Goal: Navigation & Orientation: Find specific page/section

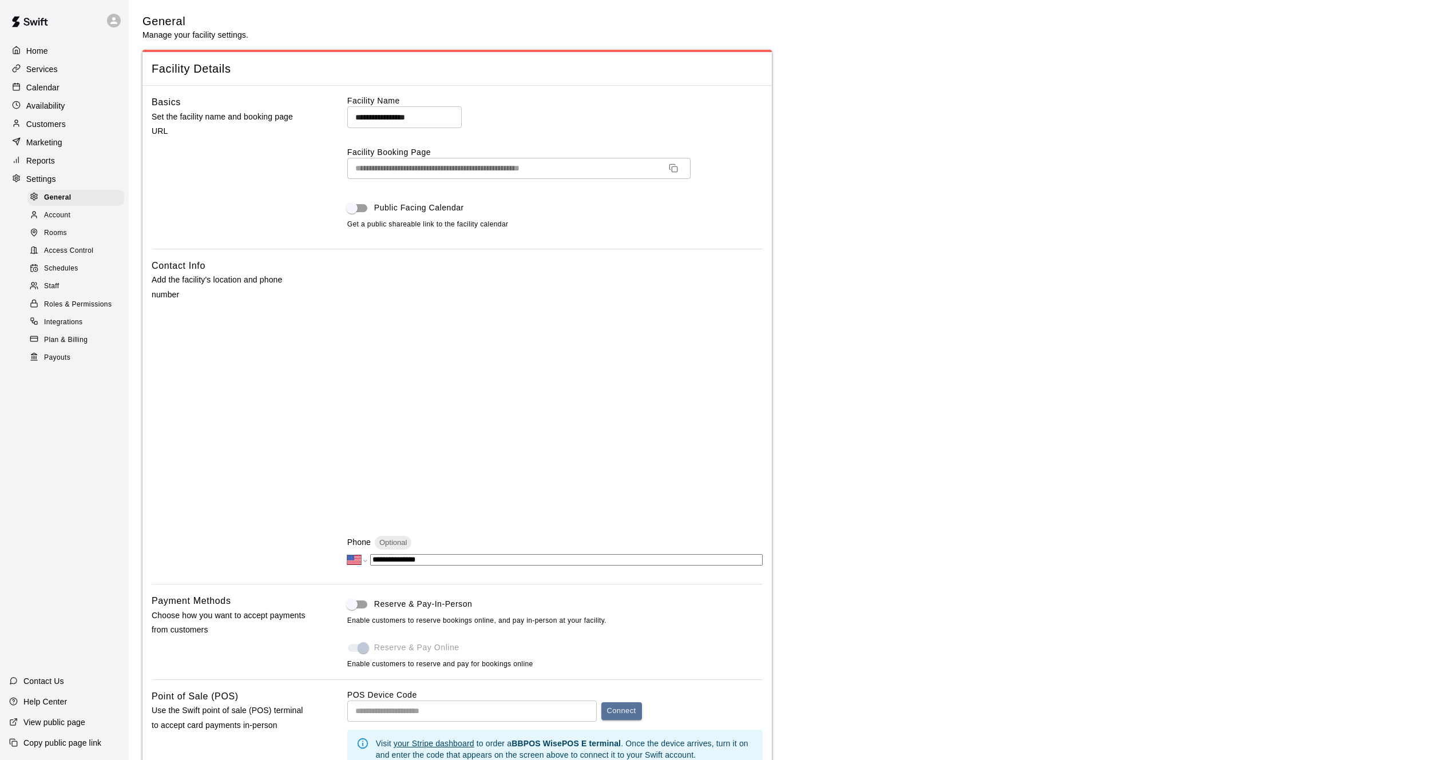
select select "**"
click at [38, 128] on p "Customers" at bounding box center [45, 123] width 39 height 11
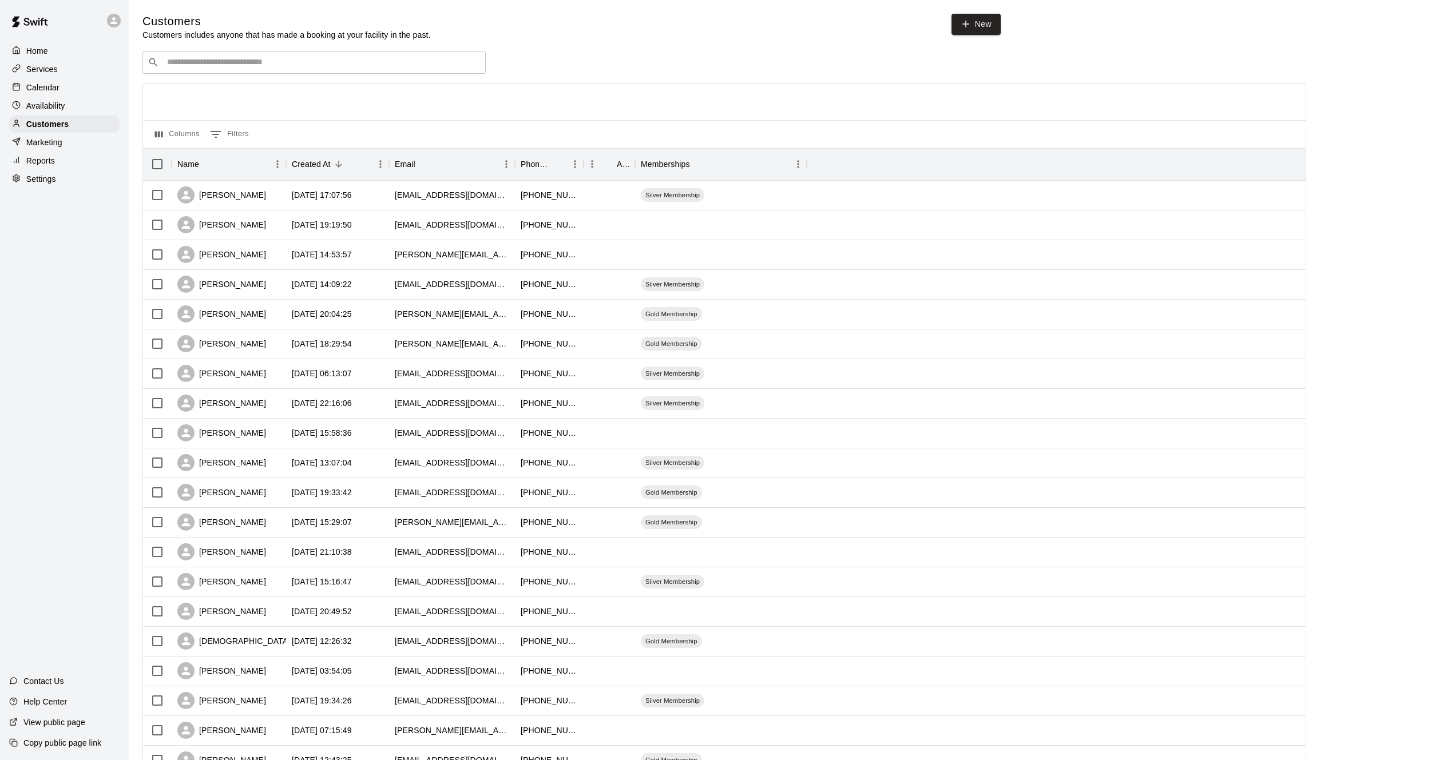
click at [256, 68] on input "Search customers by name or email" at bounding box center [322, 62] width 317 height 11
type input "******"
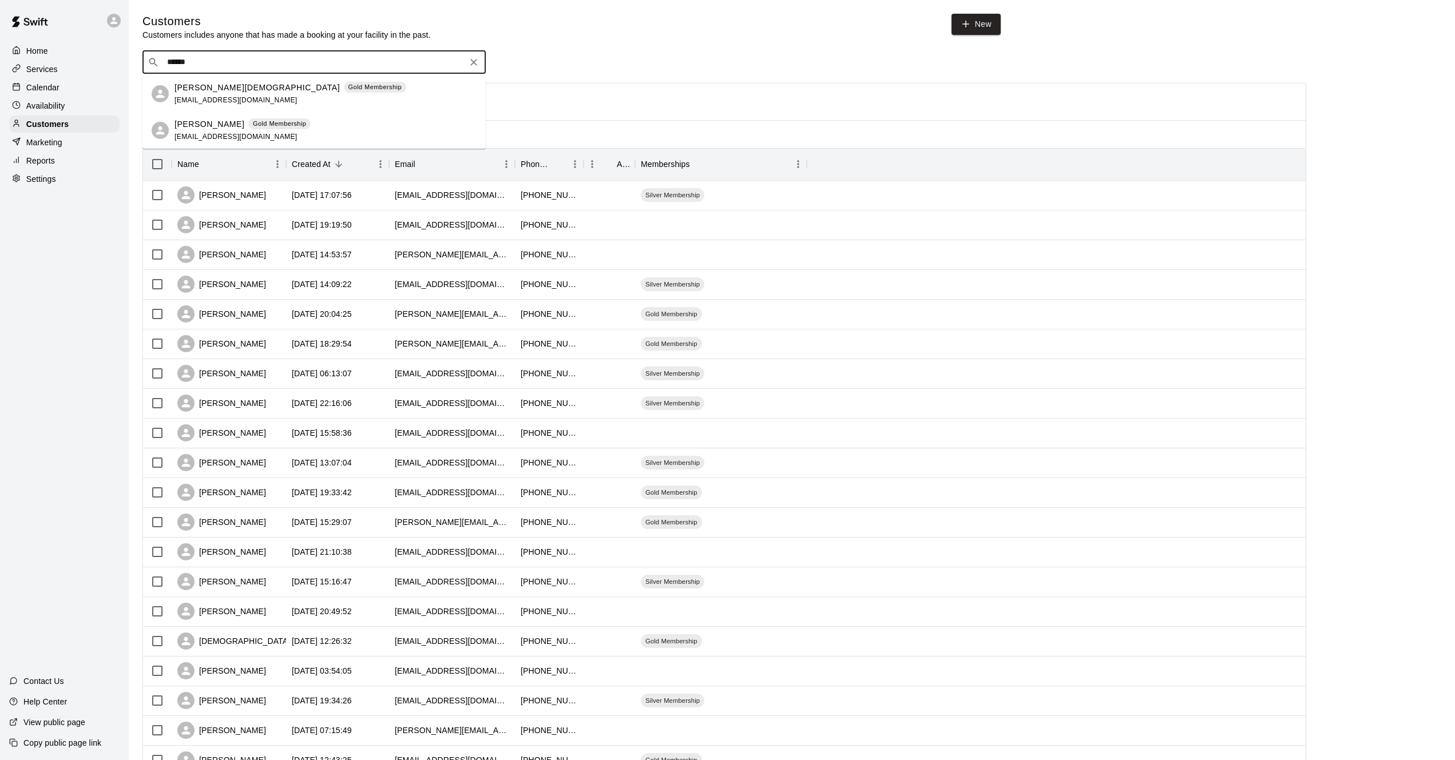
click at [225, 126] on p "[PERSON_NAME]" at bounding box center [209, 124] width 70 height 12
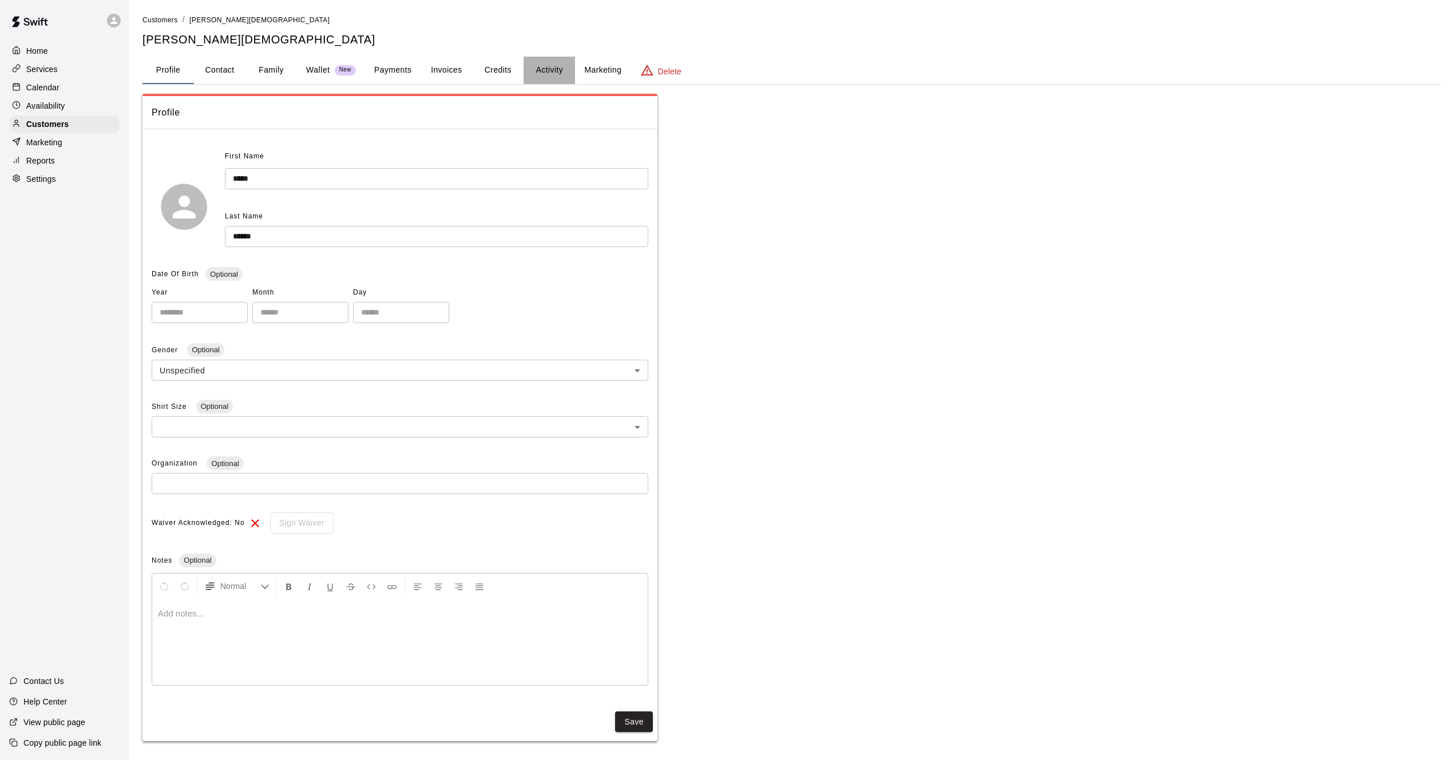
click at [541, 68] on button "Activity" at bounding box center [548, 70] width 51 height 27
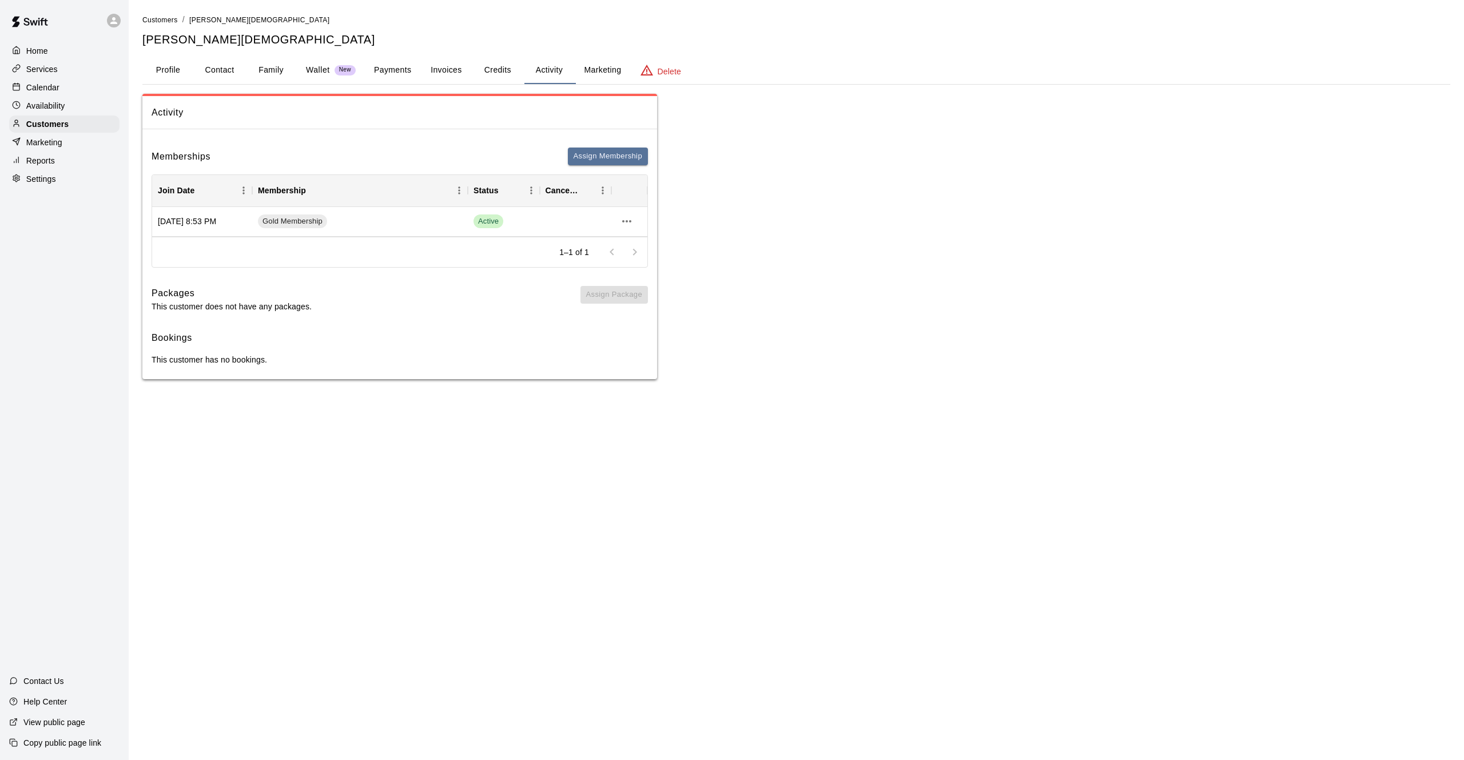
click at [27, 49] on p "Home" at bounding box center [37, 50] width 22 height 11
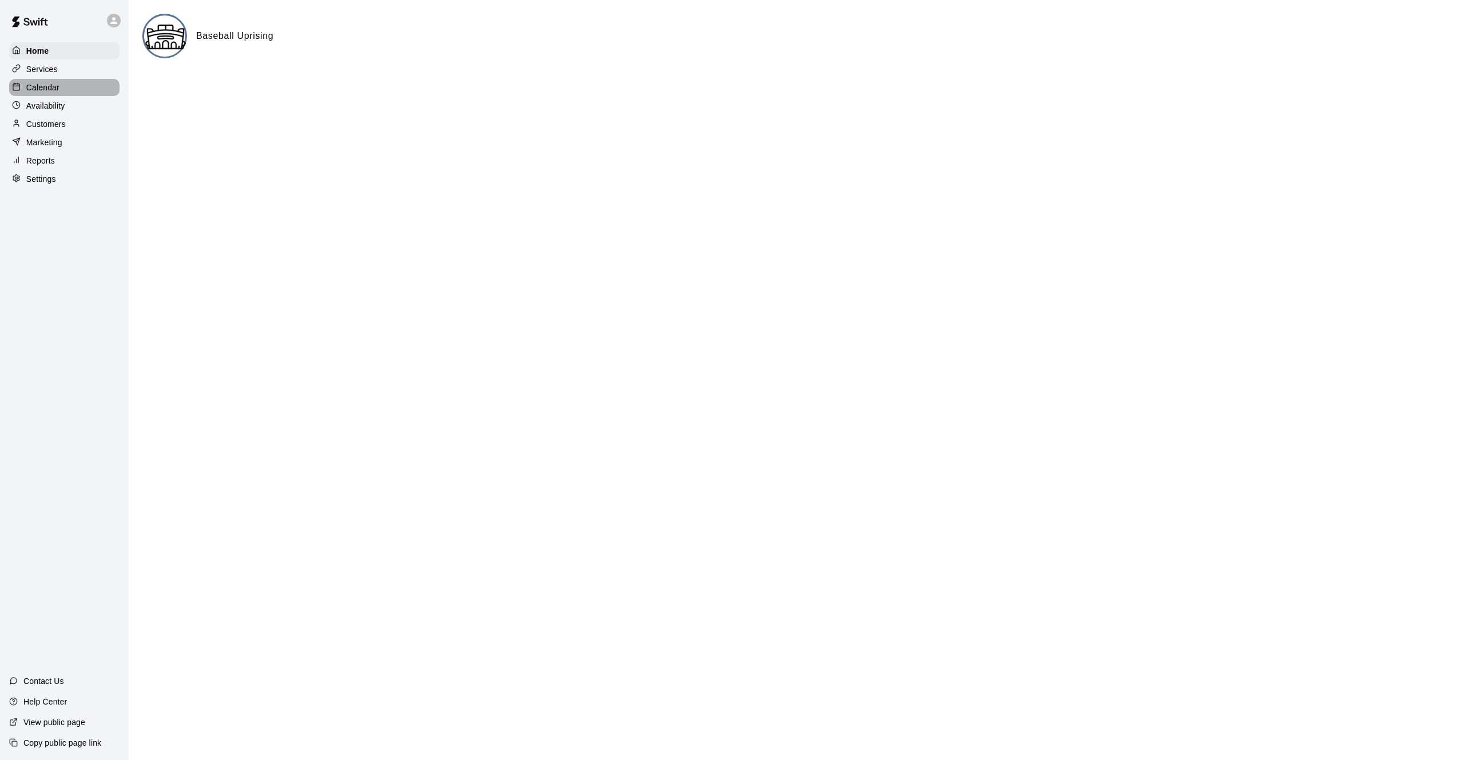
click at [38, 86] on p "Calendar" at bounding box center [42, 87] width 33 height 11
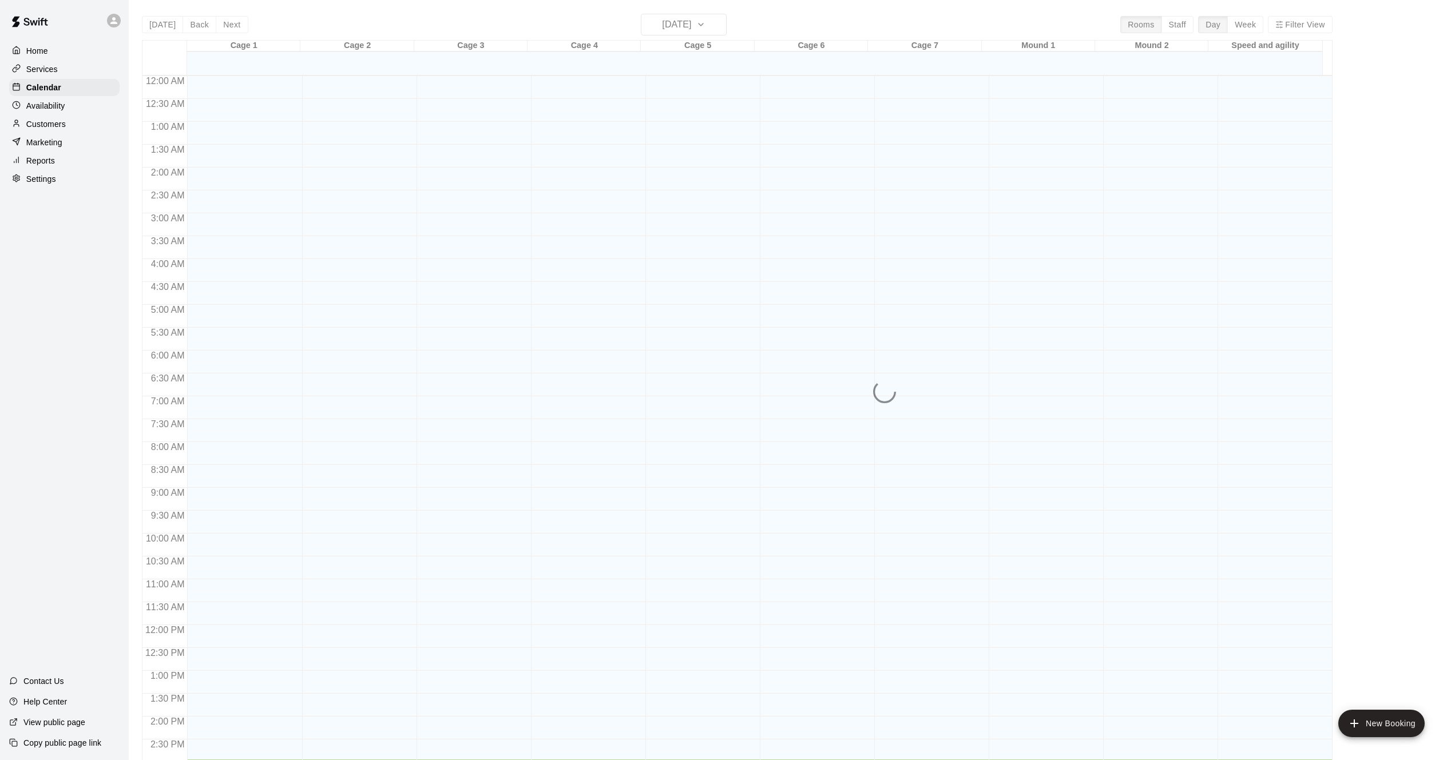
click at [38, 70] on p "Services" at bounding box center [41, 68] width 31 height 11
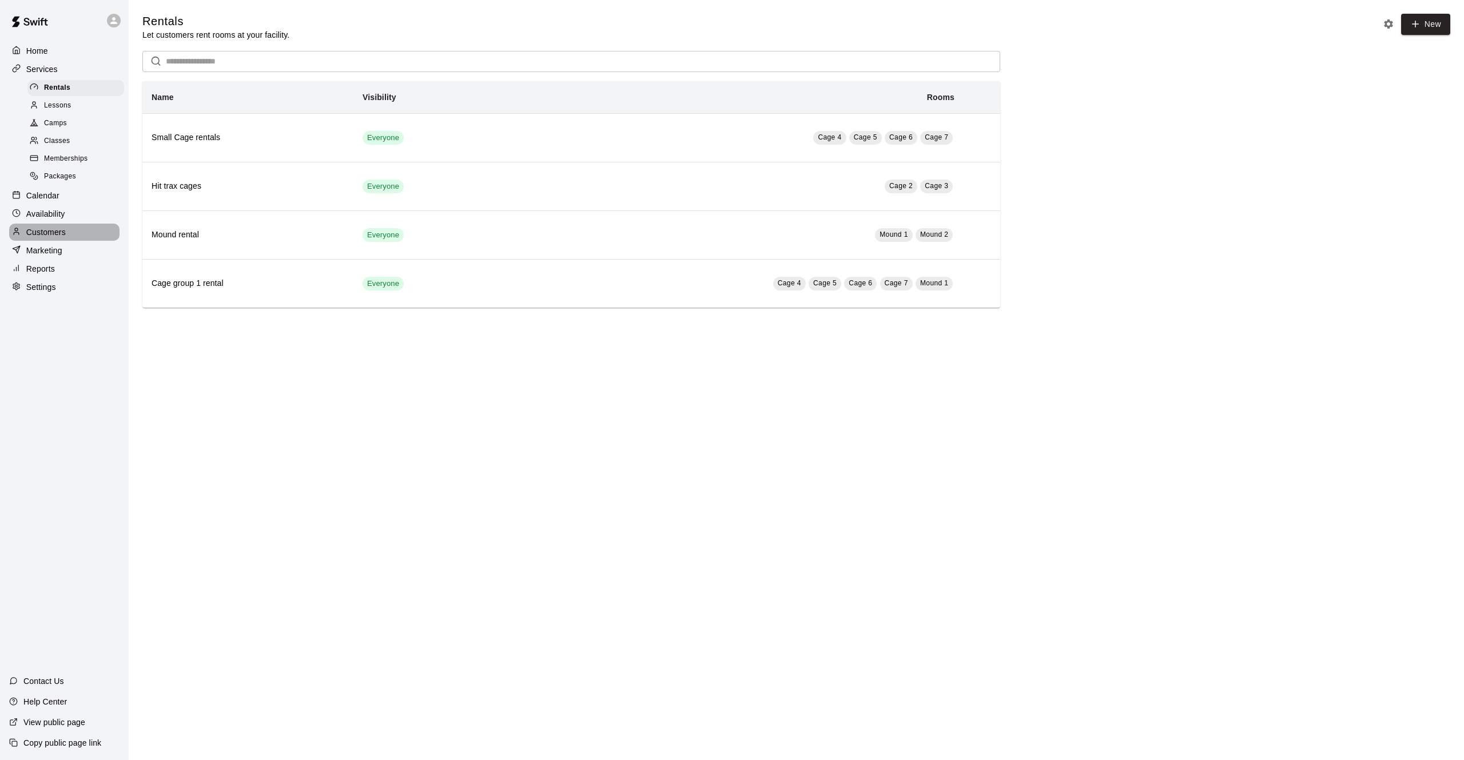
click at [45, 235] on p "Customers" at bounding box center [45, 232] width 39 height 11
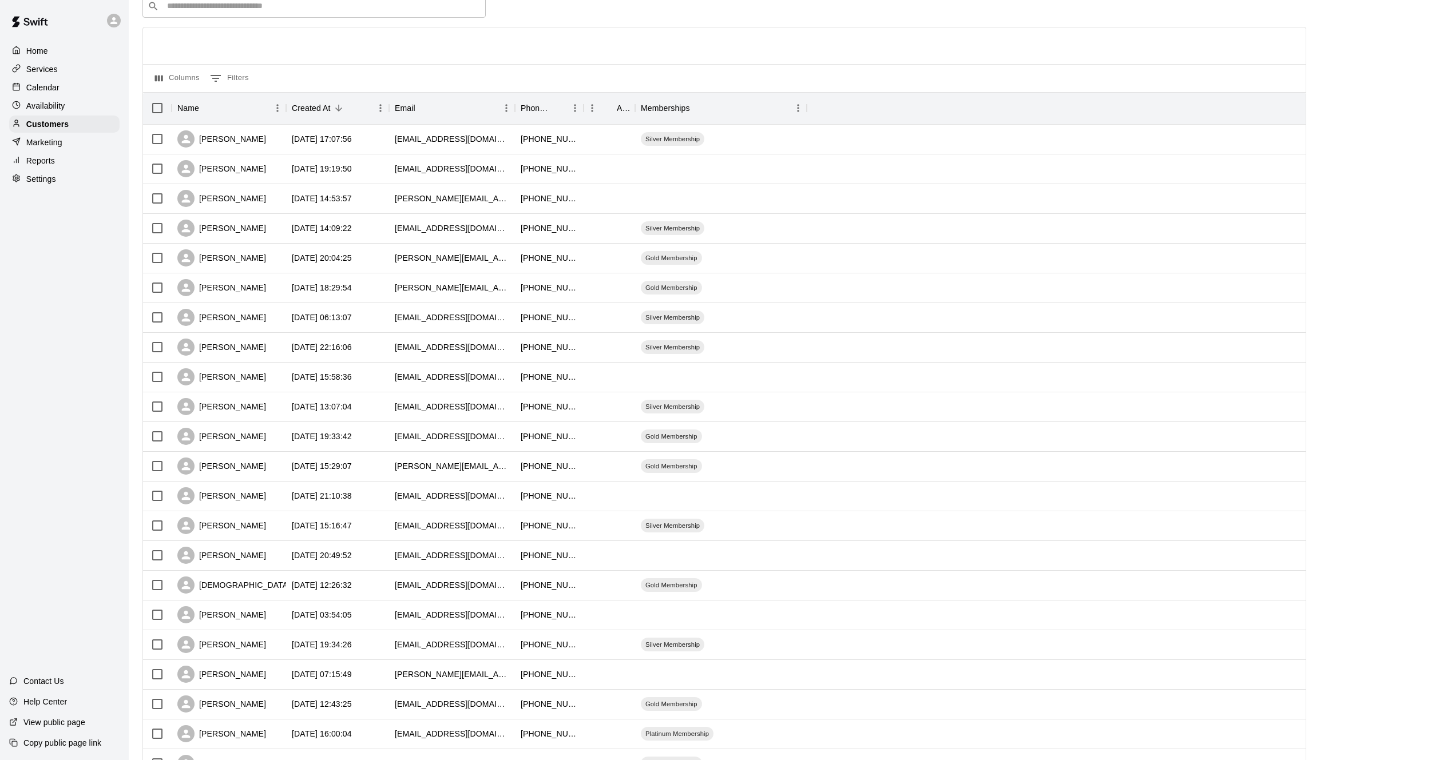
scroll to position [229, 0]
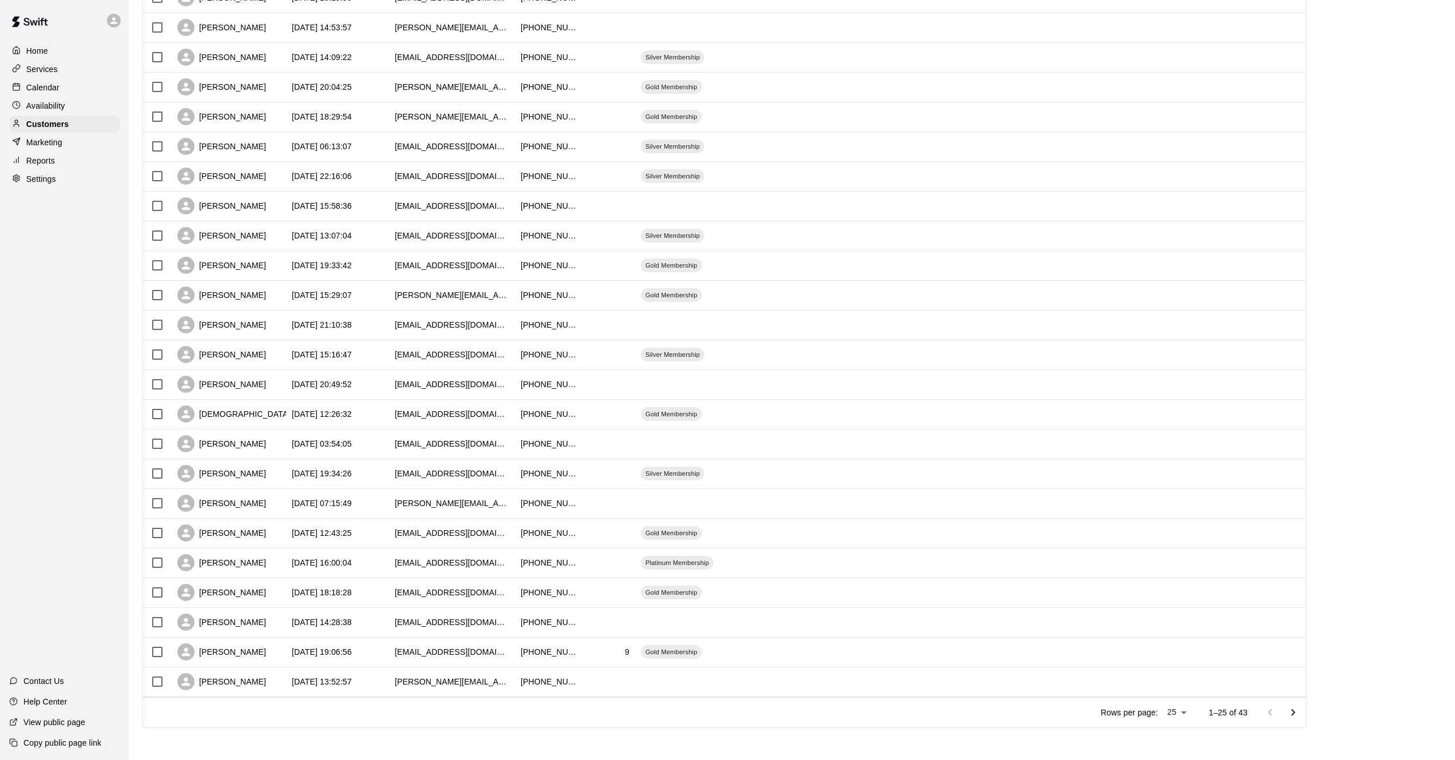
click at [1295, 711] on icon "Go to next page" at bounding box center [1293, 712] width 4 height 7
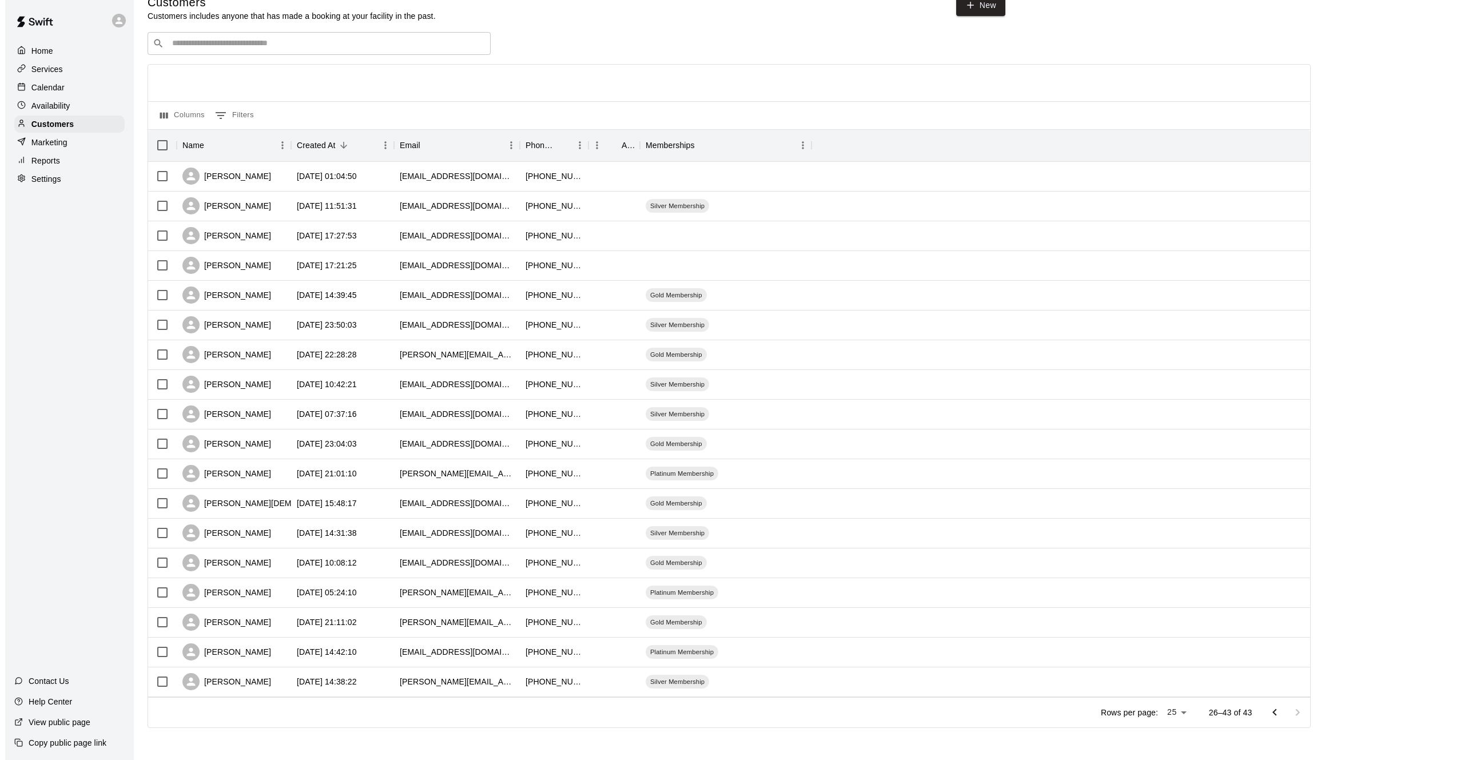
scroll to position [0, 0]
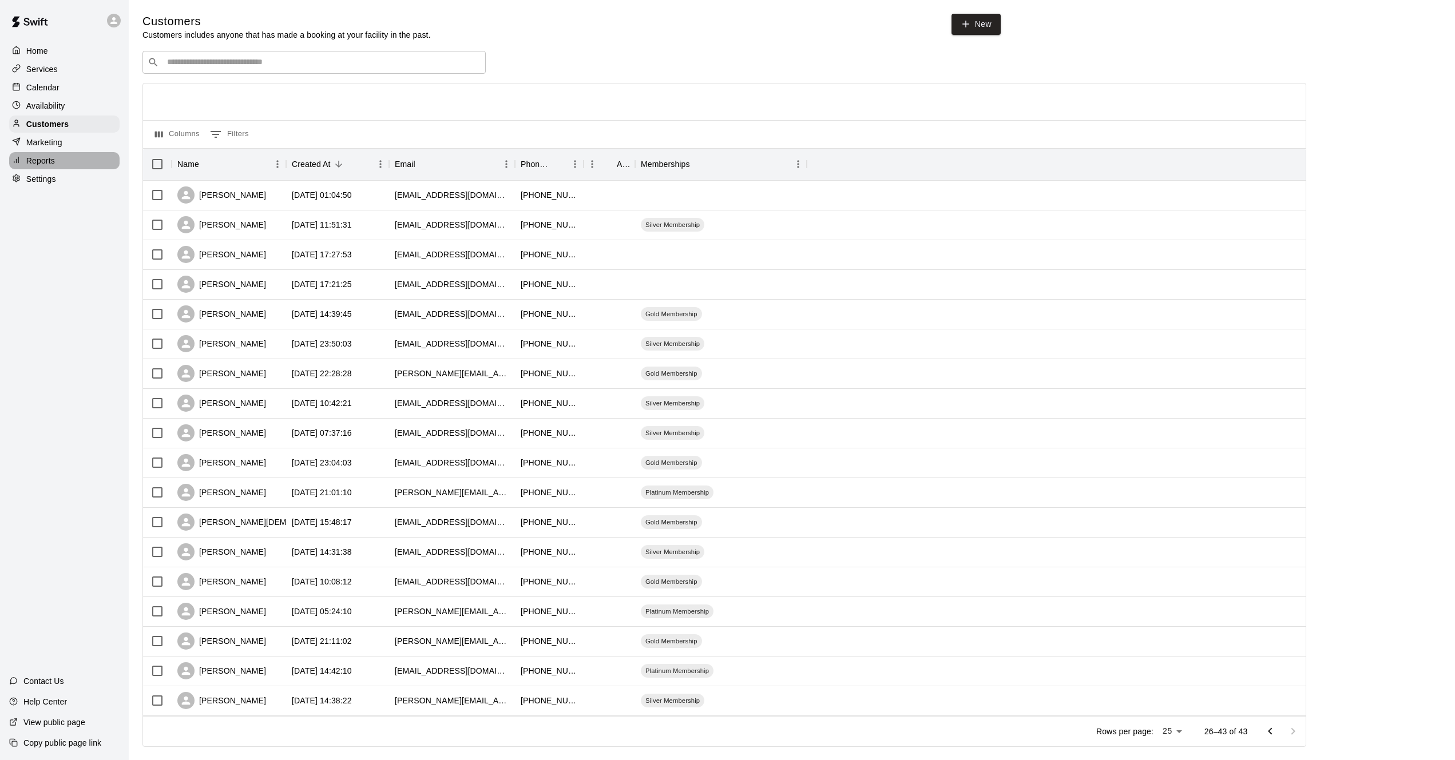
click at [31, 166] on p "Reports" at bounding box center [40, 160] width 29 height 11
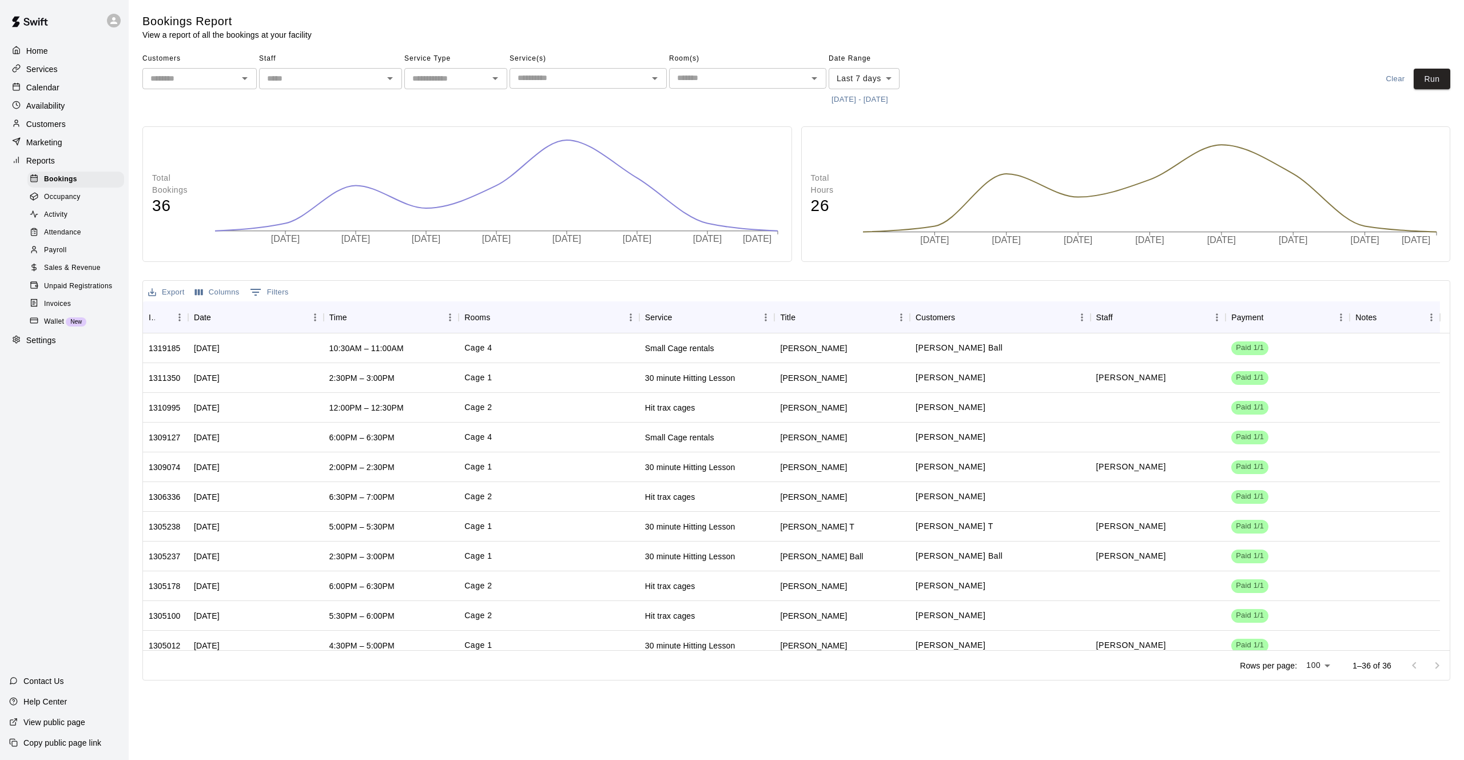
click at [51, 255] on span "Payroll" at bounding box center [55, 250] width 22 height 11
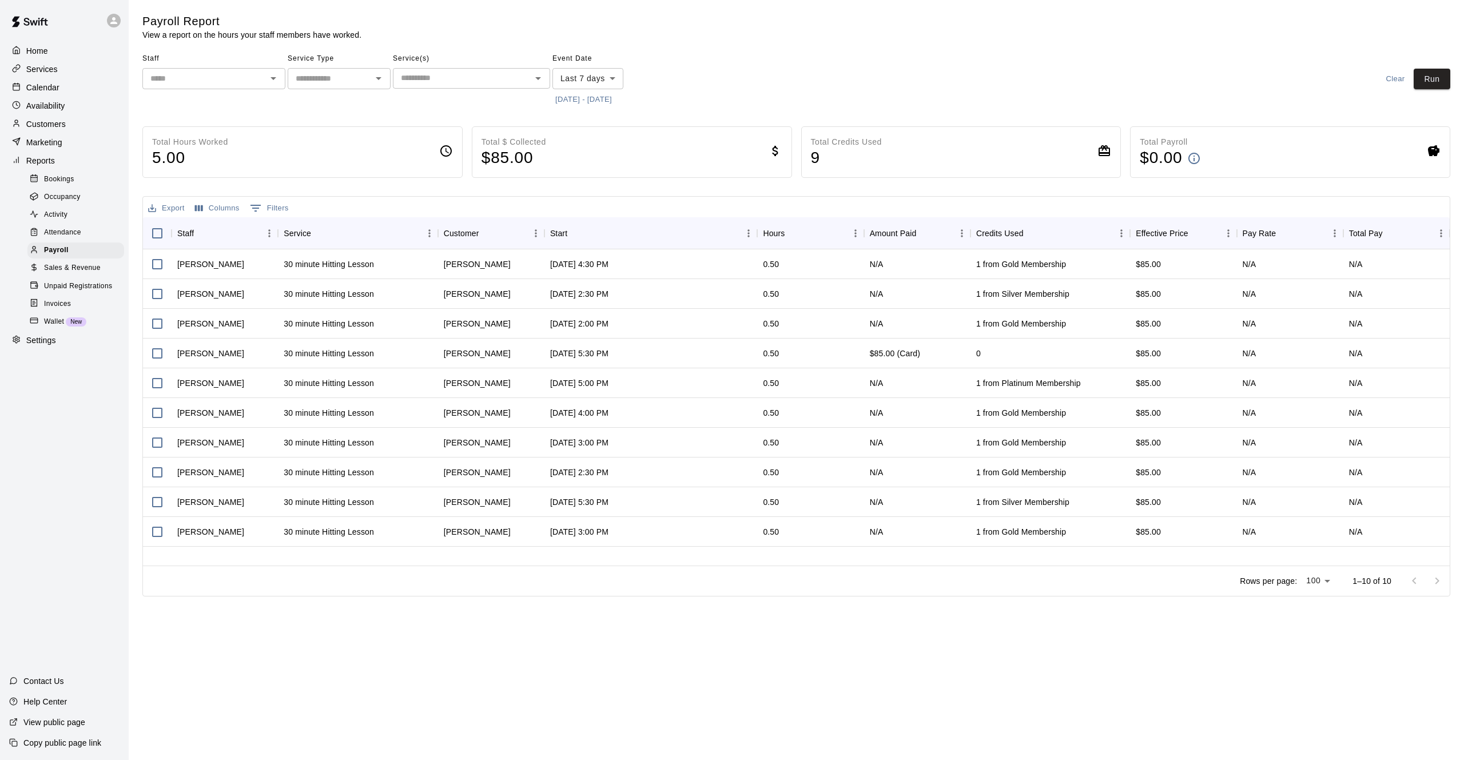
click at [50, 274] on span "Sales & Revenue" at bounding box center [72, 268] width 57 height 11
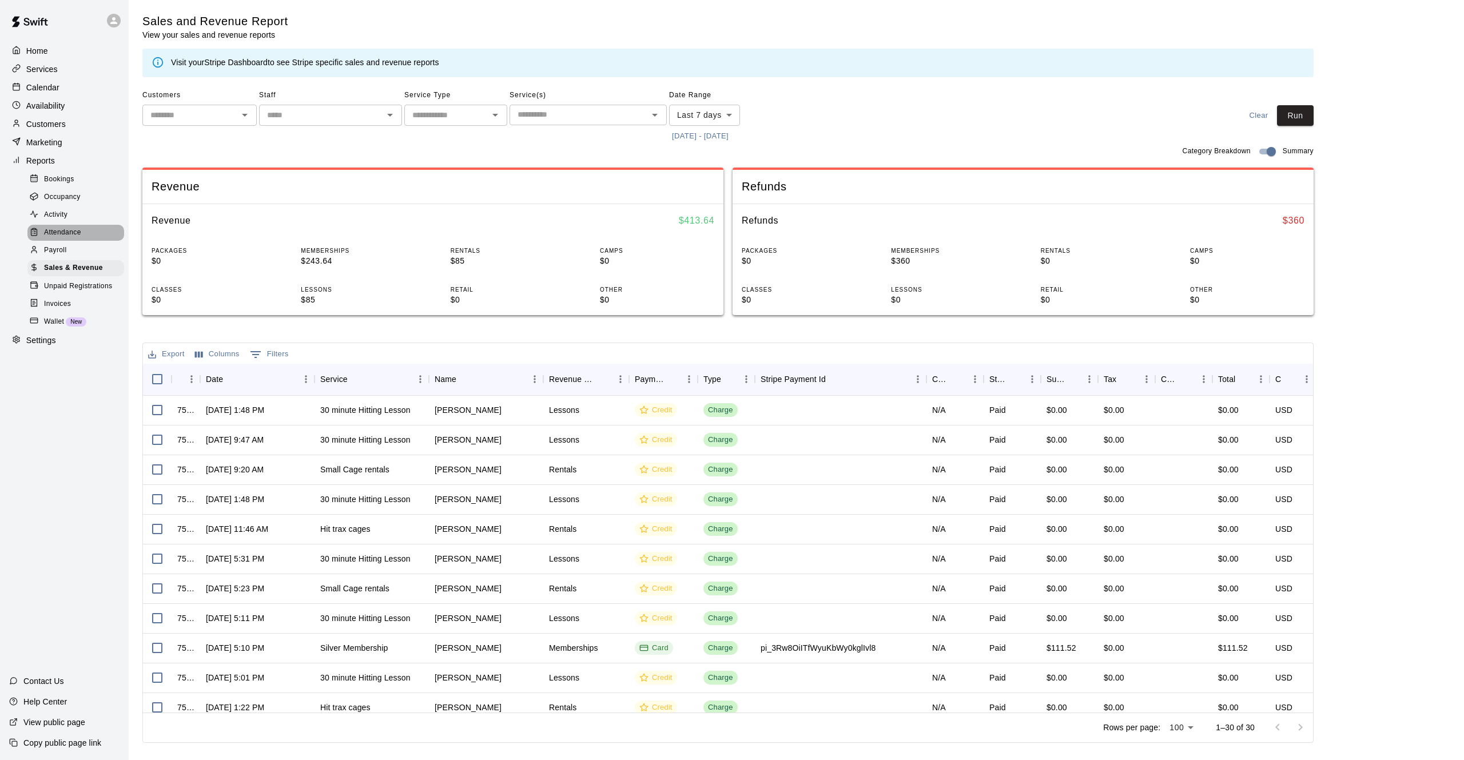
click at [59, 236] on span "Attendance" at bounding box center [62, 232] width 37 height 11
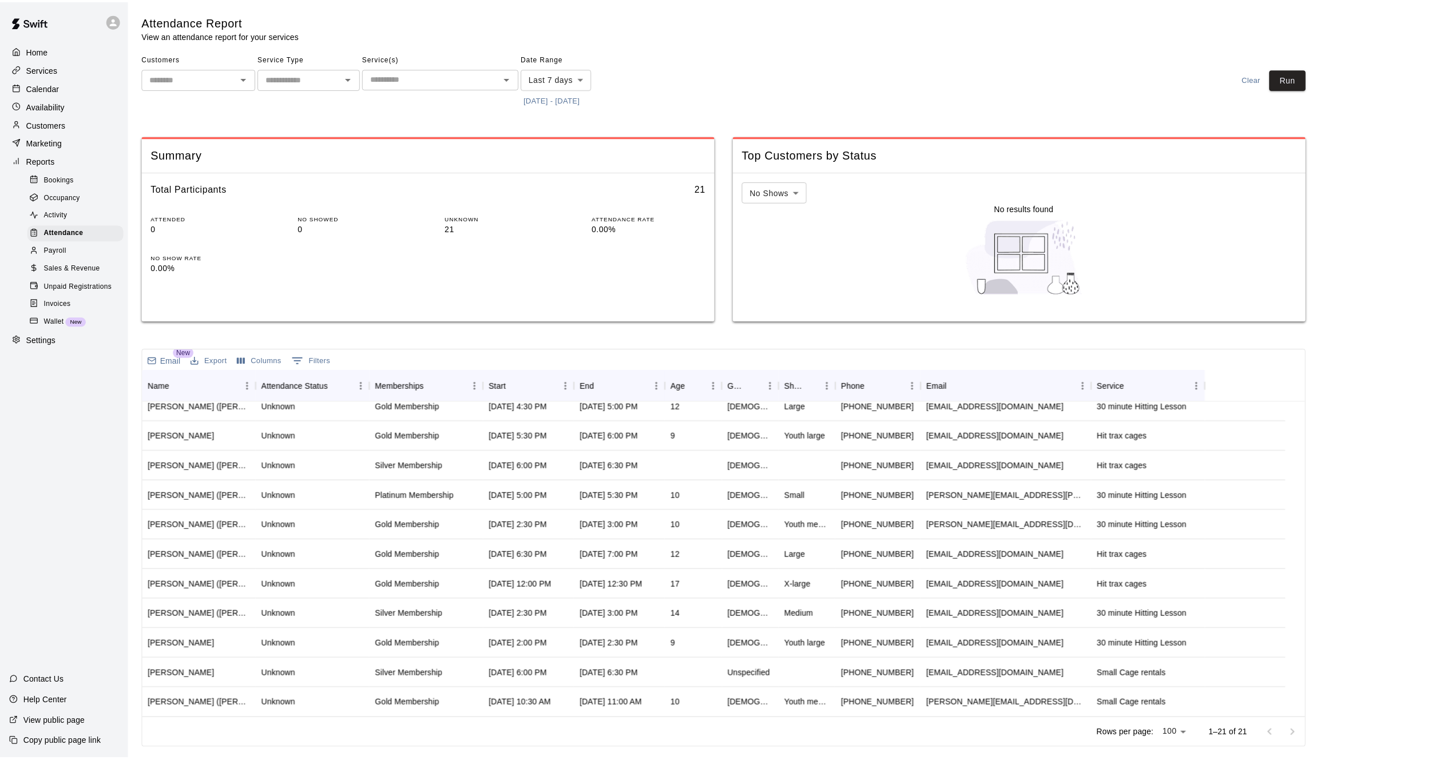
scroll to position [1, 0]
click at [53, 217] on span "Activity" at bounding box center [55, 214] width 23 height 11
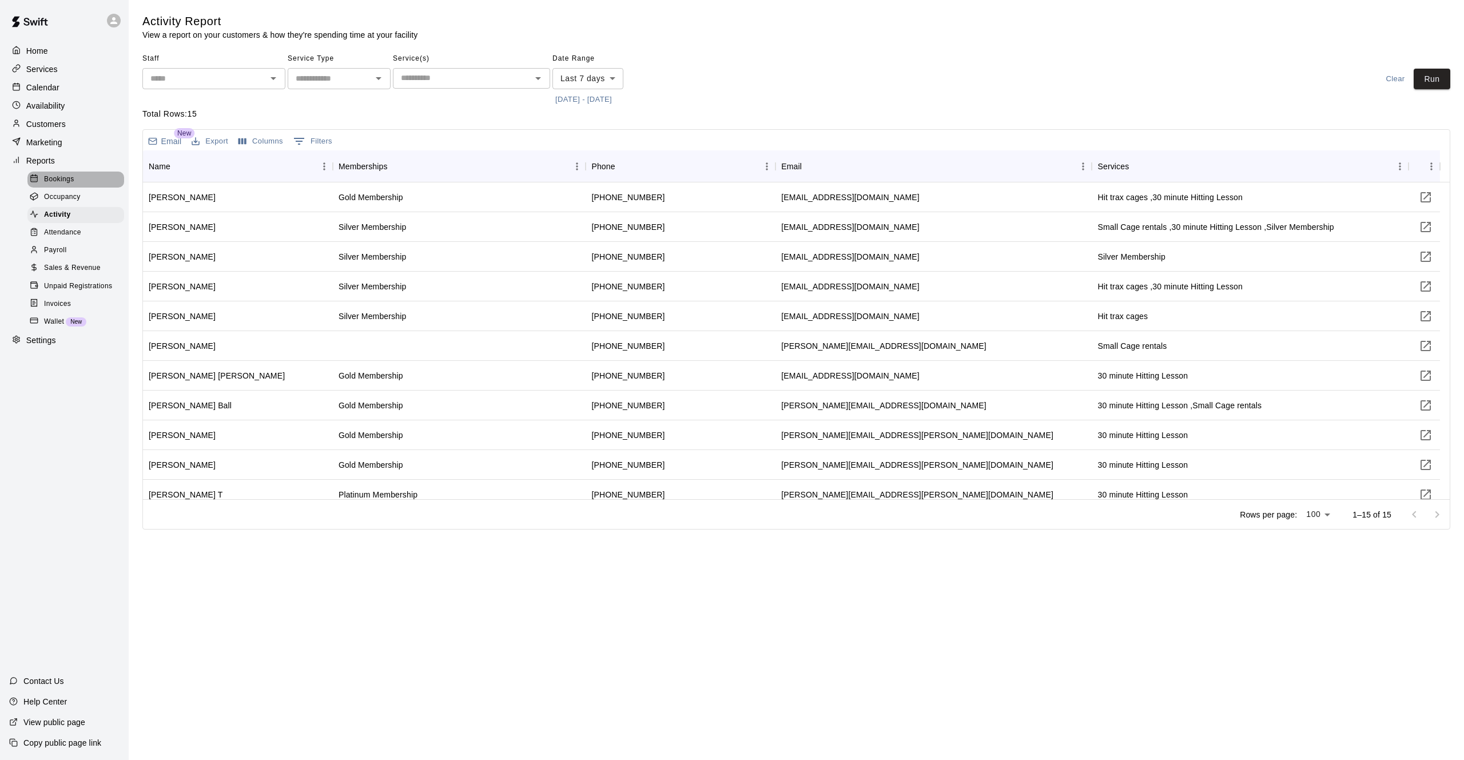
click at [63, 181] on span "Bookings" at bounding box center [59, 179] width 30 height 11
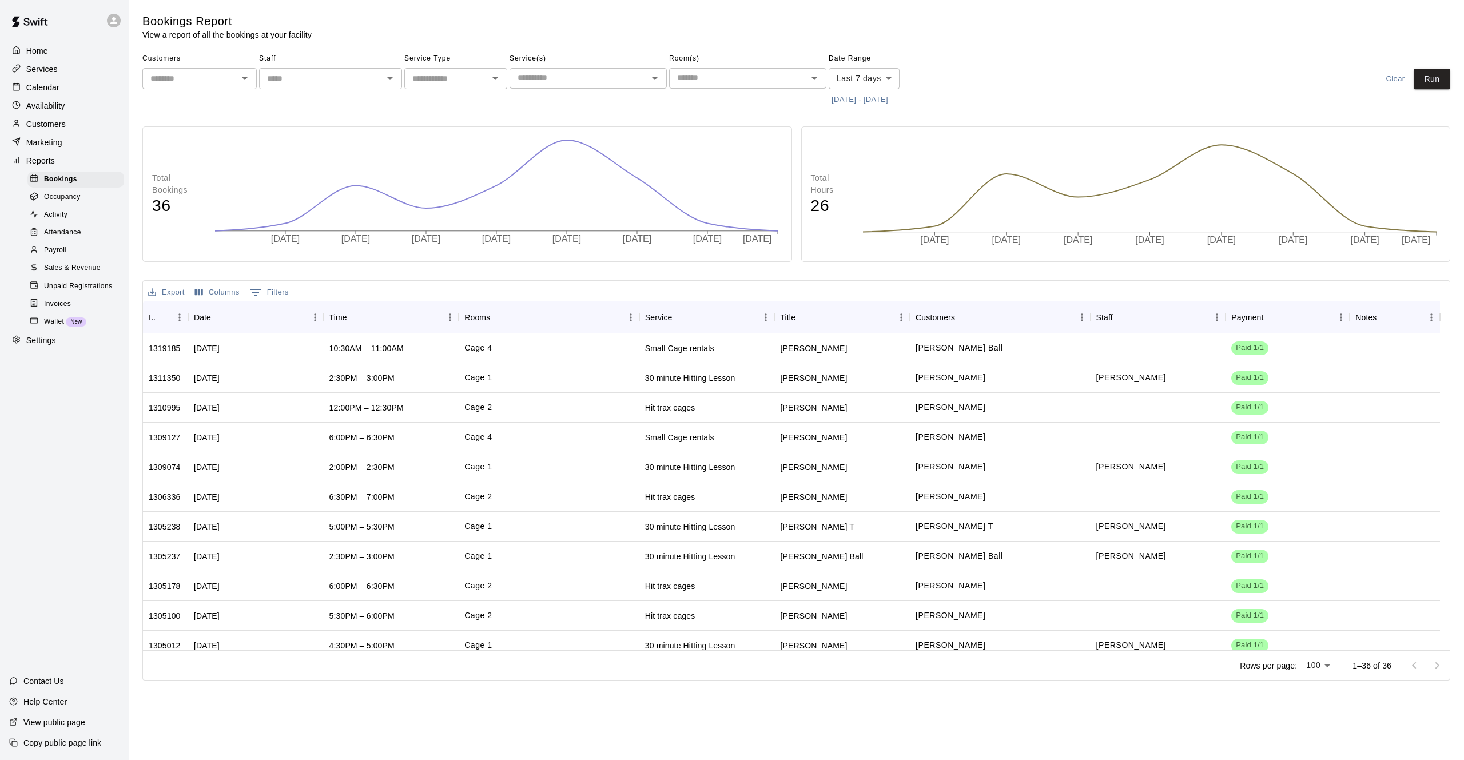
click at [43, 142] on p "Marketing" at bounding box center [44, 142] width 36 height 11
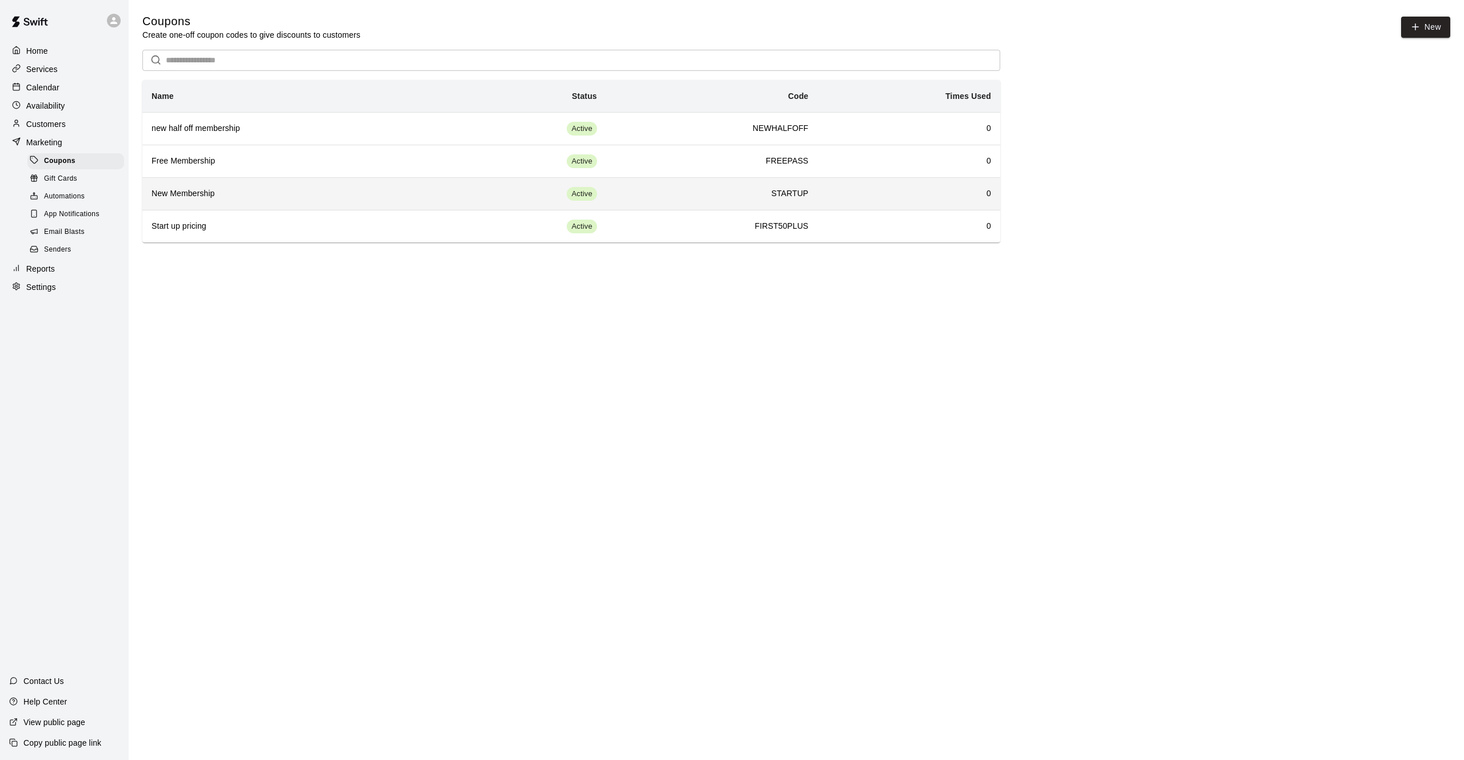
click at [792, 189] on h6 "STARTUP" at bounding box center [711, 194] width 193 height 13
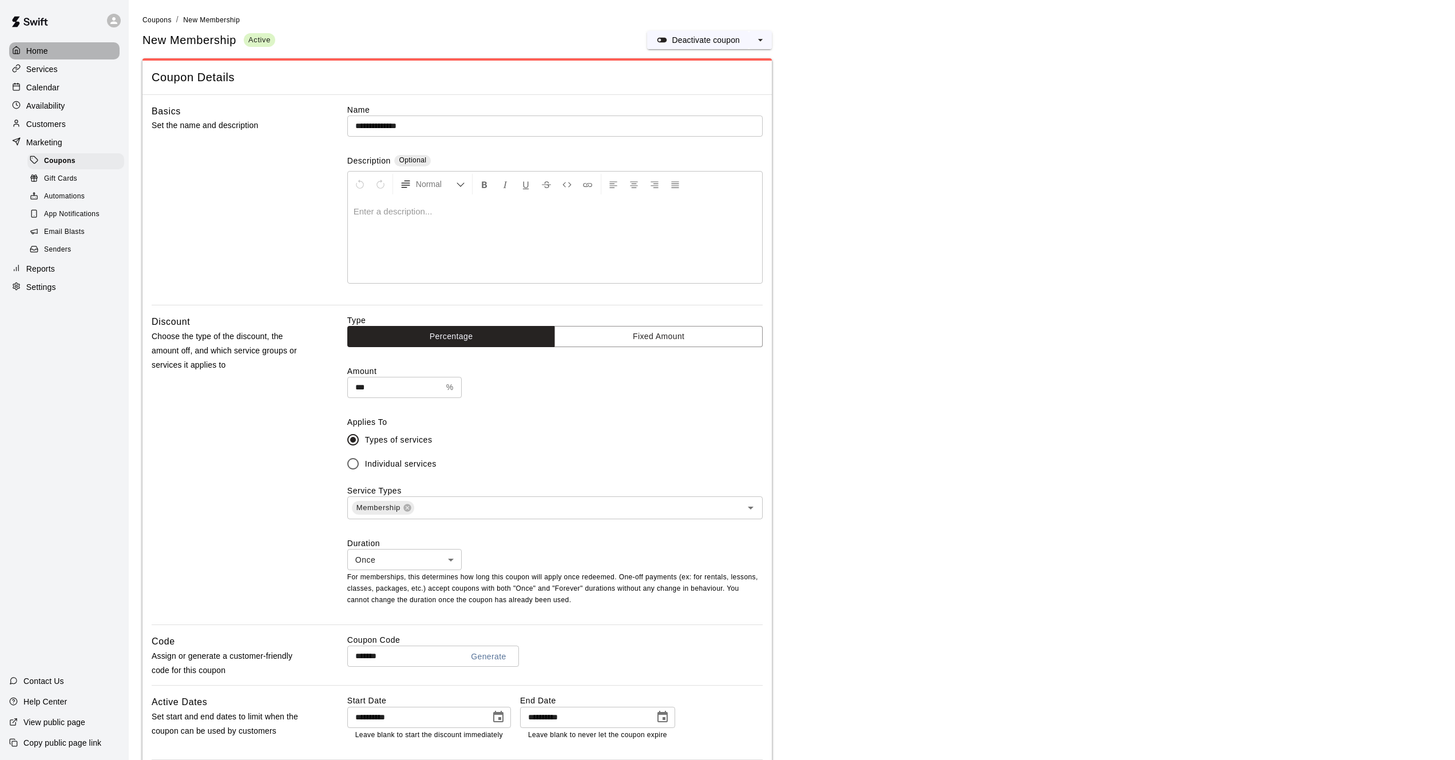
click at [31, 53] on p "Home" at bounding box center [37, 50] width 22 height 11
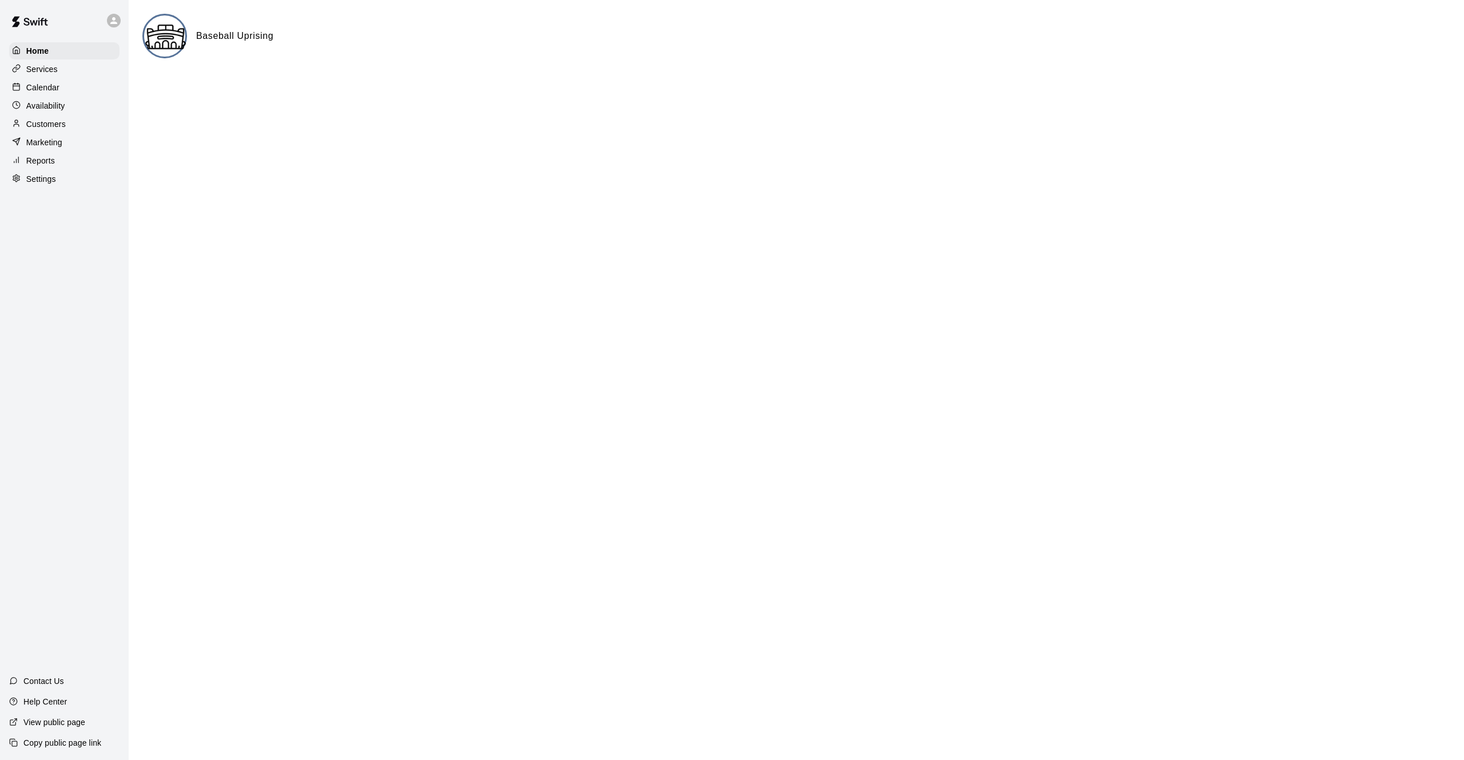
click at [61, 72] on div "Services" at bounding box center [64, 69] width 110 height 17
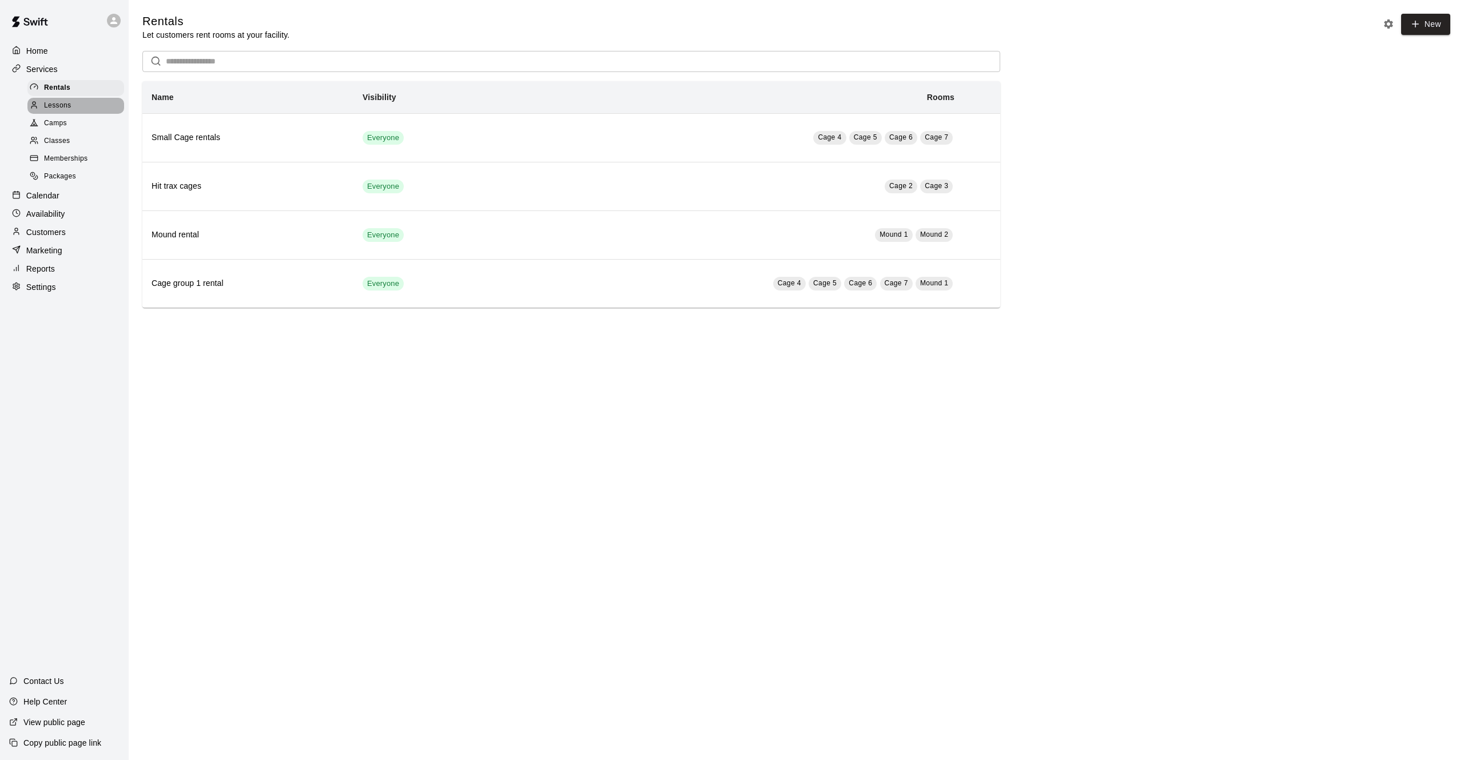
click at [49, 110] on span "Lessons" at bounding box center [57, 105] width 27 height 11
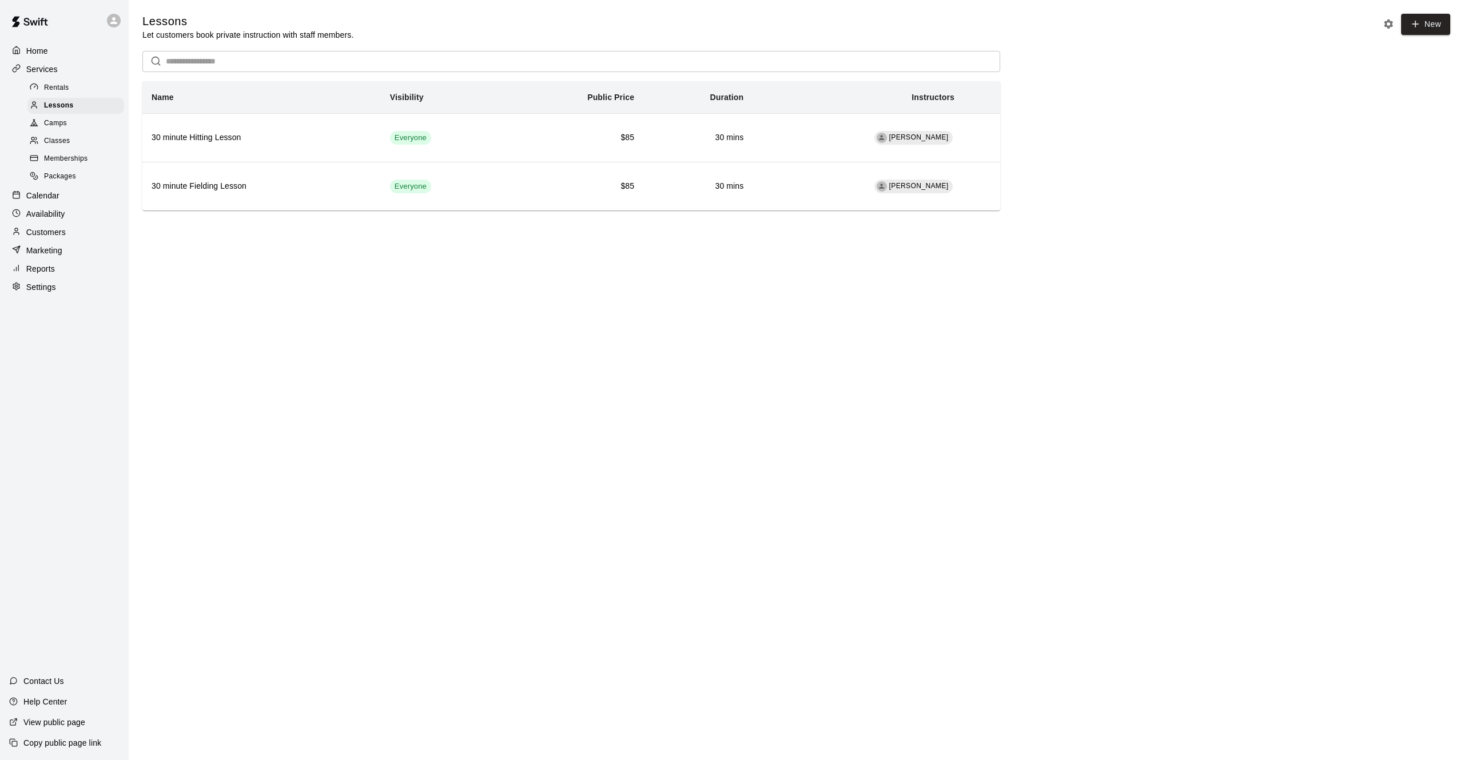
click at [61, 178] on span "Packages" at bounding box center [60, 176] width 32 height 11
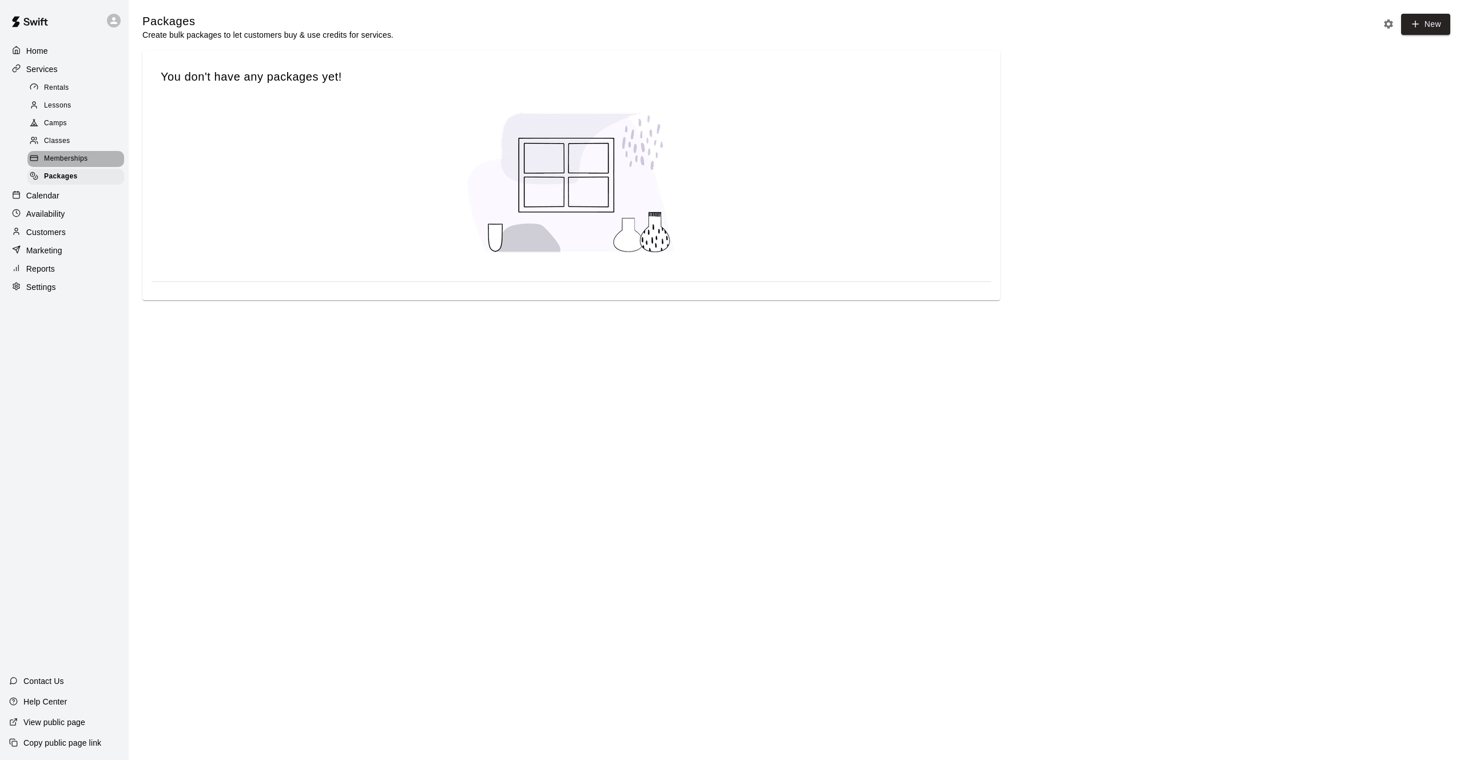
click at [58, 161] on span "Memberships" at bounding box center [65, 158] width 43 height 11
